Goal: Find specific page/section: Find specific page/section

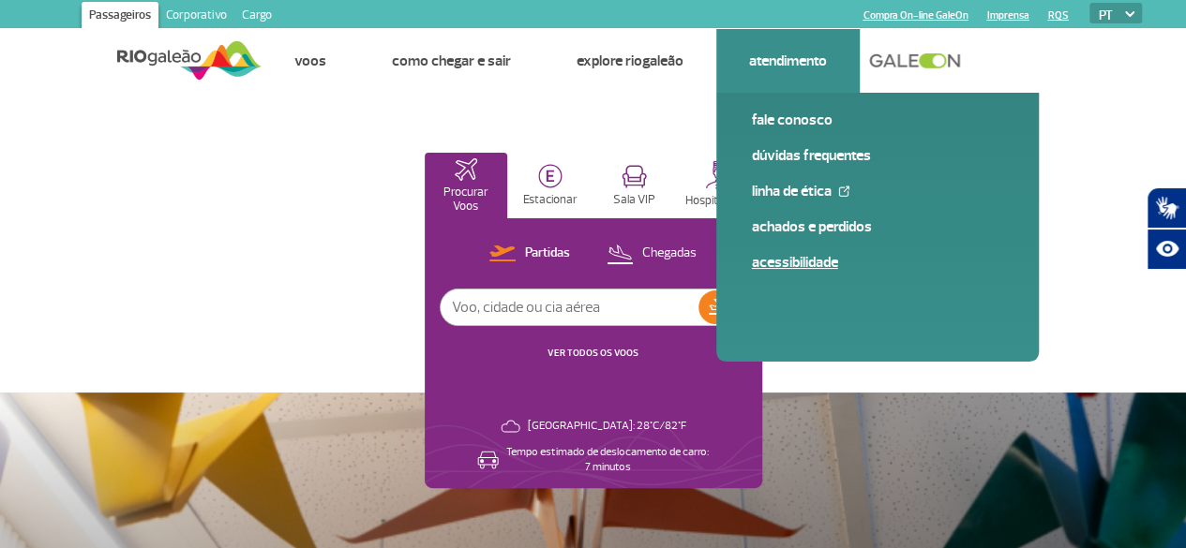
click at [813, 265] on link "Acessibilidade" at bounding box center [877, 262] width 251 height 21
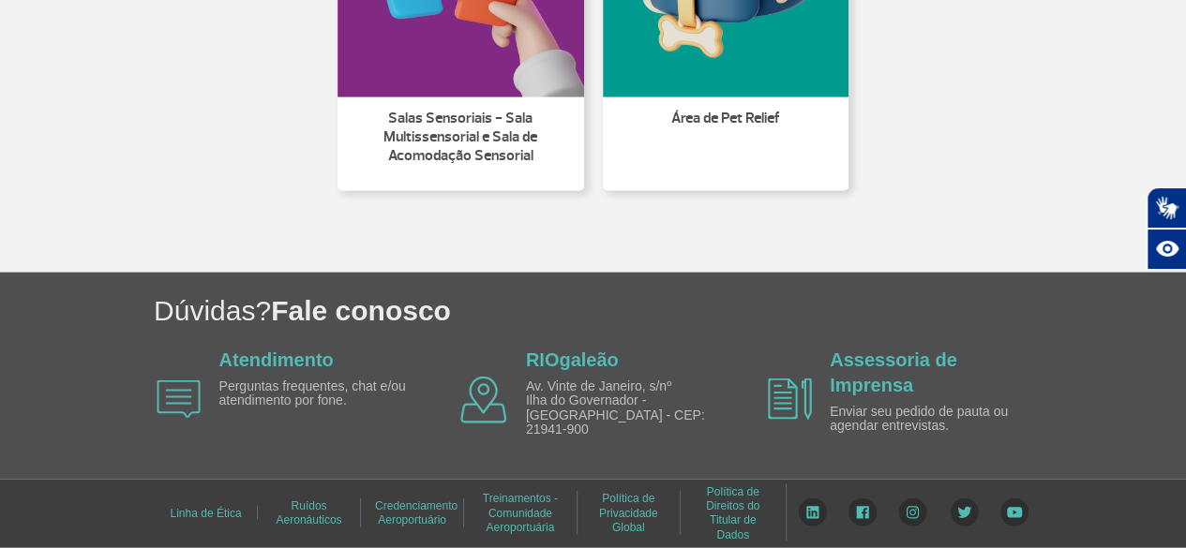
scroll to position [1922, 0]
